Goal: Information Seeking & Learning: Learn about a topic

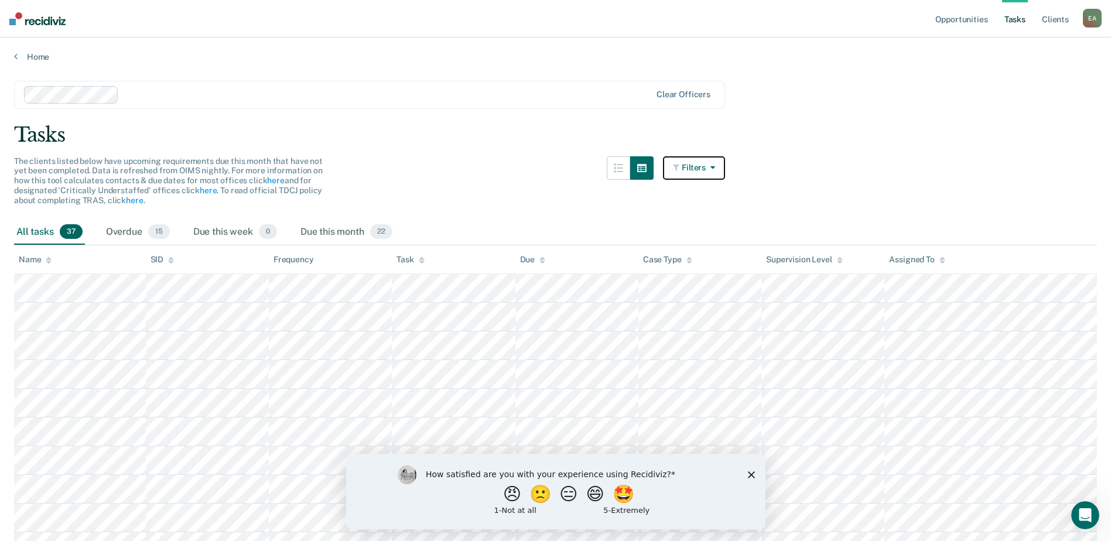
click at [715, 166] on icon "button" at bounding box center [710, 167] width 9 height 8
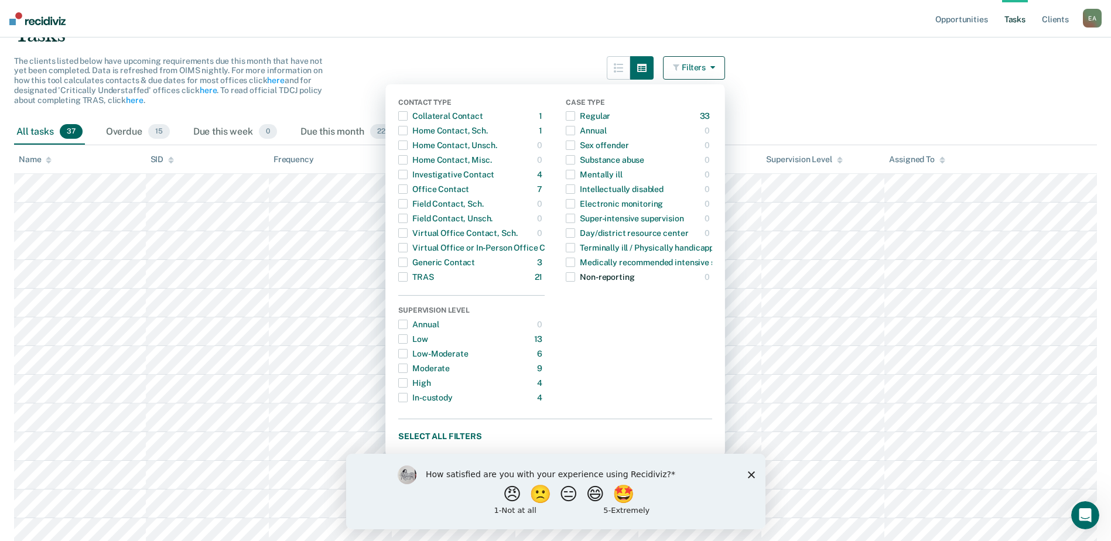
scroll to position [117, 0]
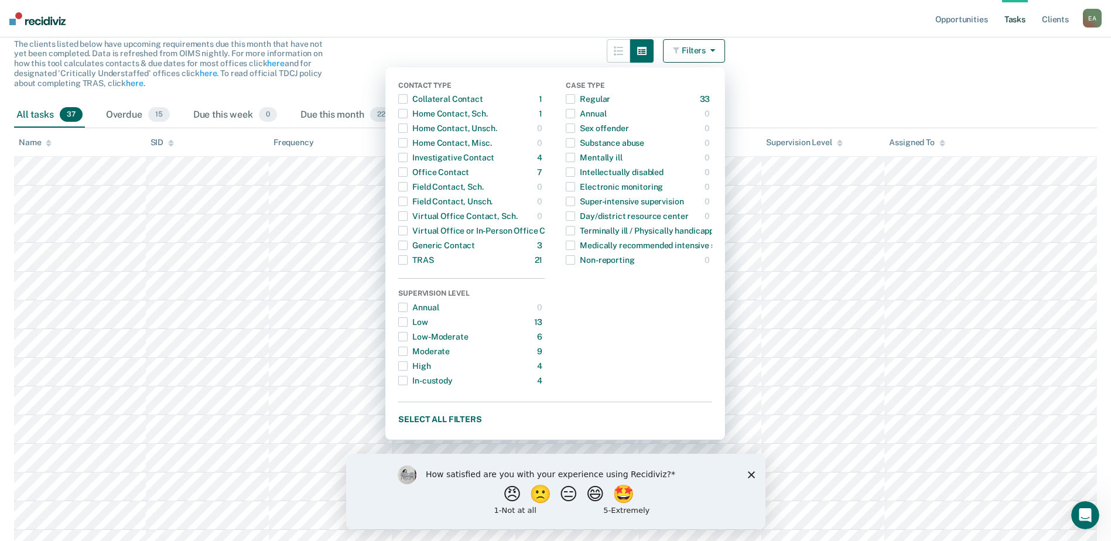
click at [564, 43] on div "The clients listed below have upcoming requirements due this month that have no…" at bounding box center [369, 70] width 711 height 63
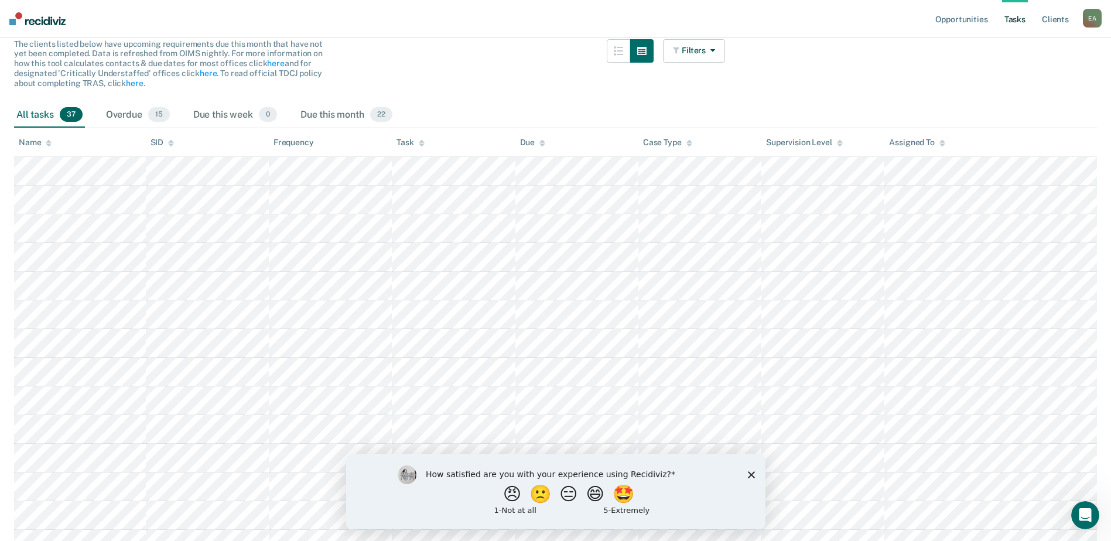
click at [749, 471] on icon "Close survey" at bounding box center [750, 474] width 7 height 7
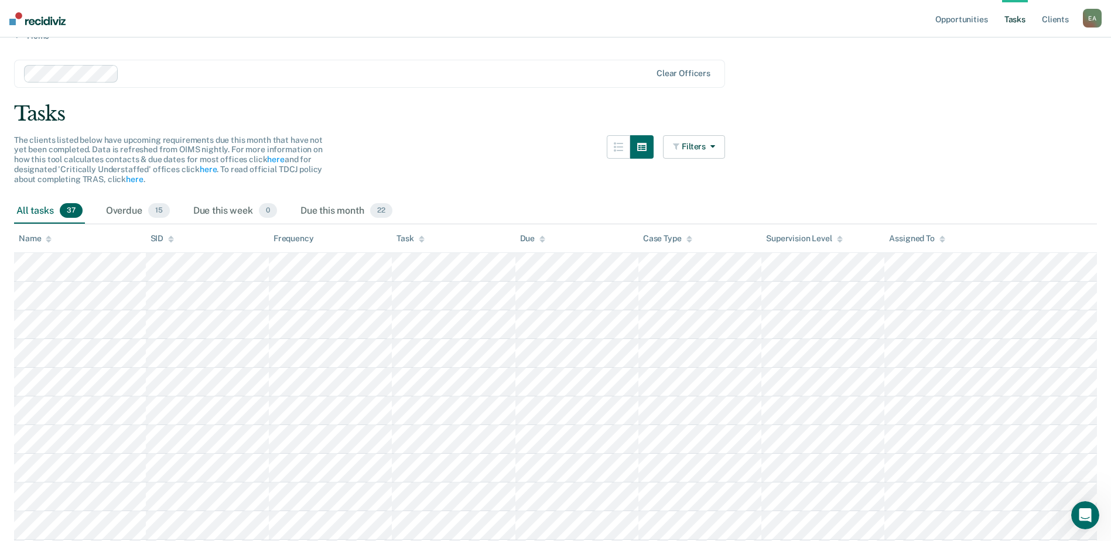
scroll to position [0, 0]
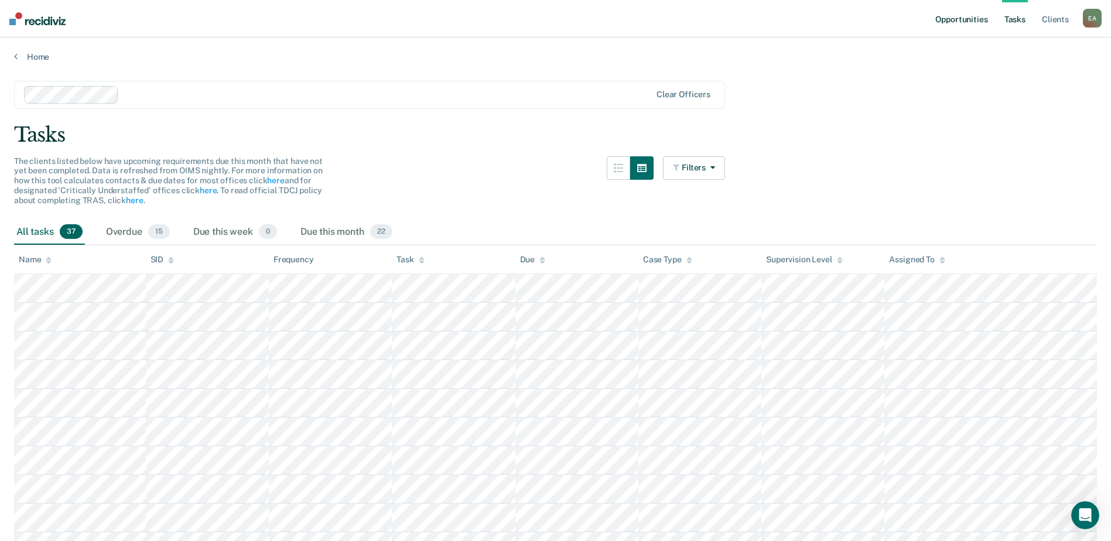
click at [965, 21] on link "Opportunities" at bounding box center [961, 18] width 57 height 37
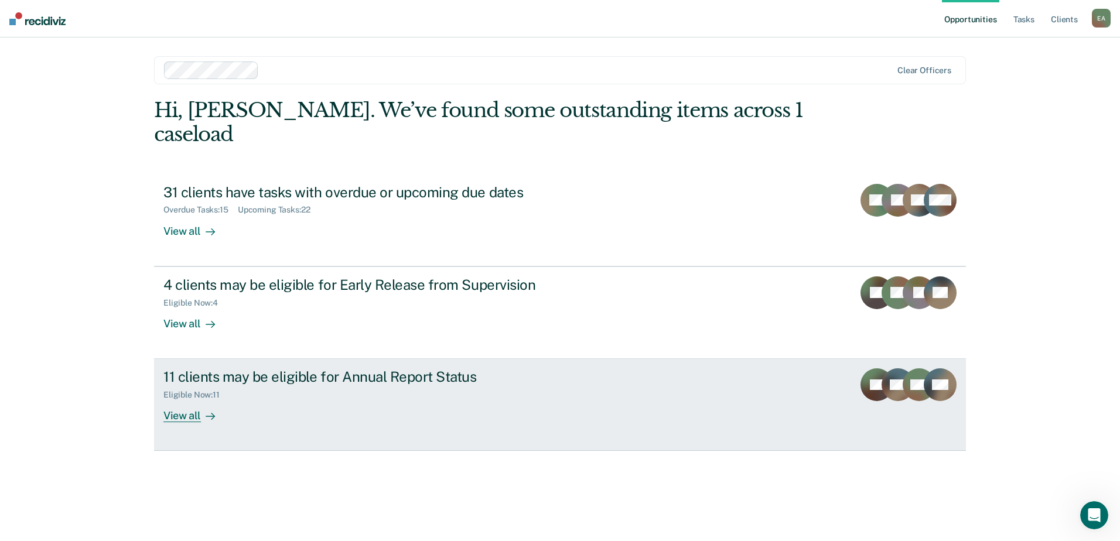
click at [208, 413] on icon at bounding box center [210, 416] width 9 height 9
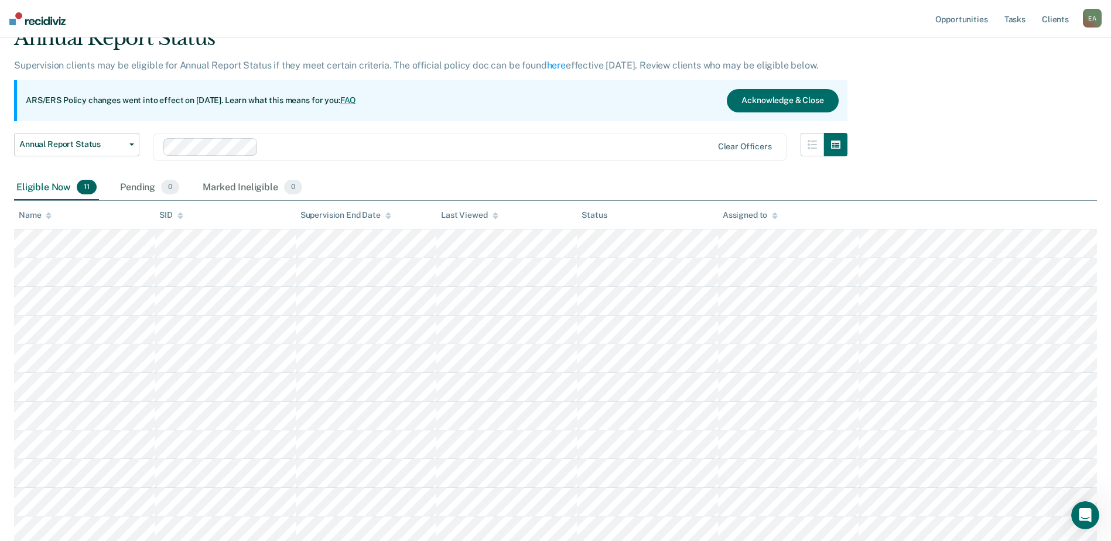
scroll to position [26, 0]
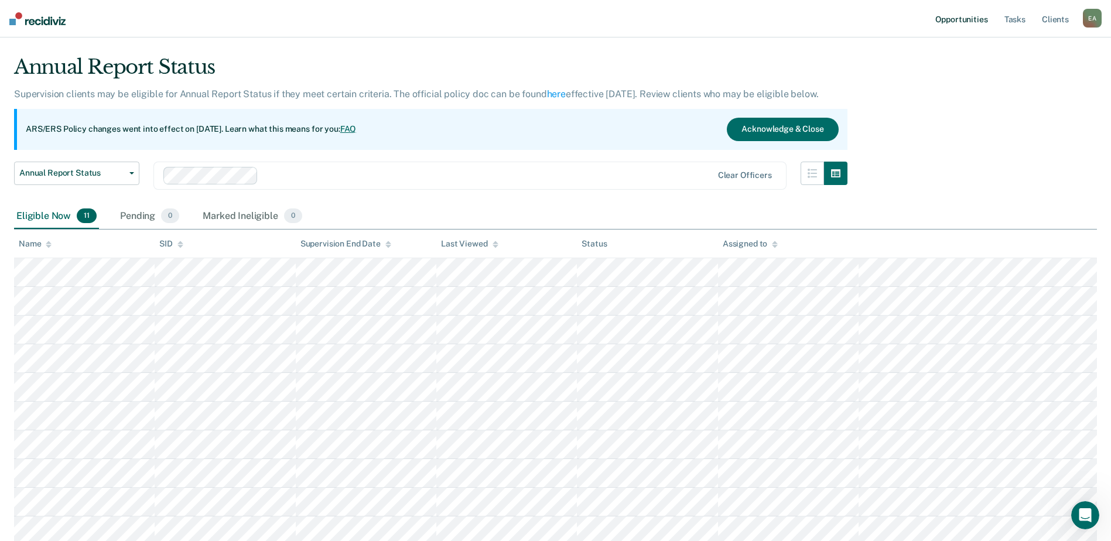
click at [959, 19] on link "Opportunities" at bounding box center [961, 18] width 57 height 37
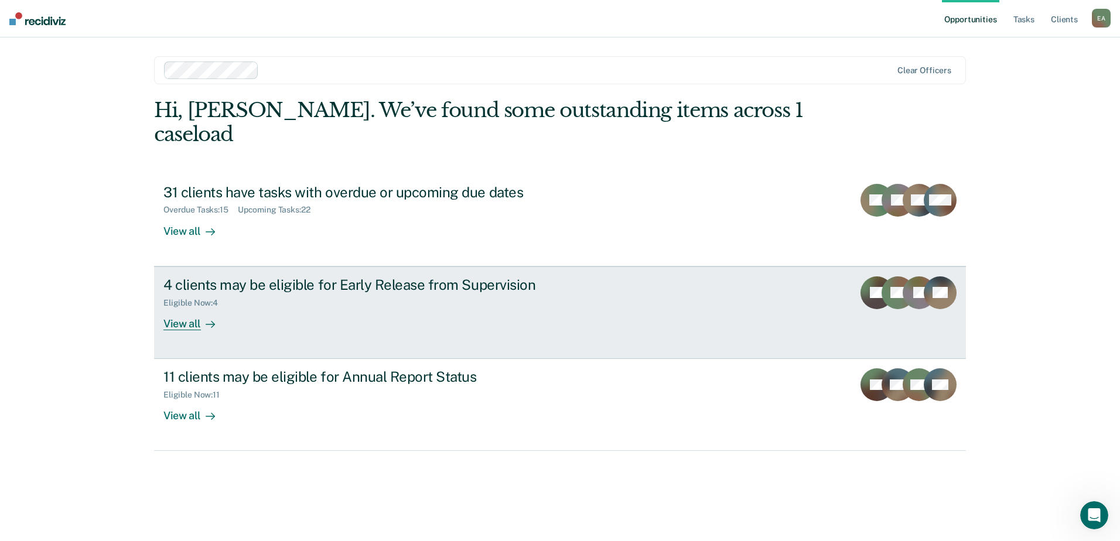
click at [224, 317] on div "View all" at bounding box center [196, 318] width 66 height 23
